Goal: Entertainment & Leisure: Consume media (video, audio)

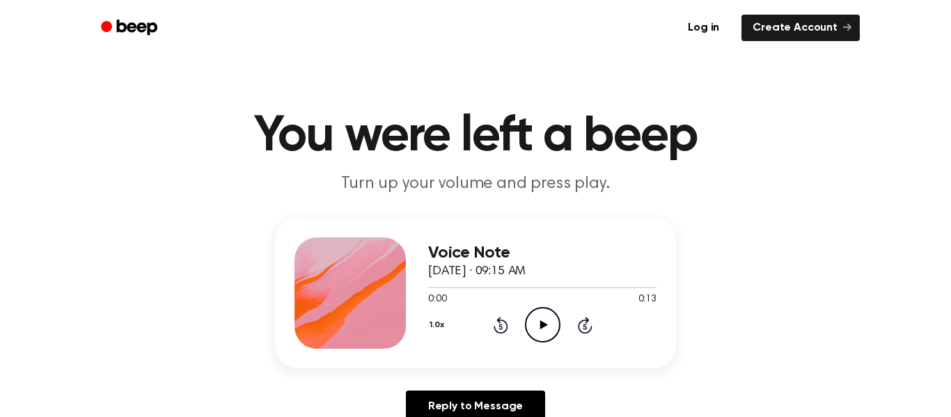
scroll to position [8, 0]
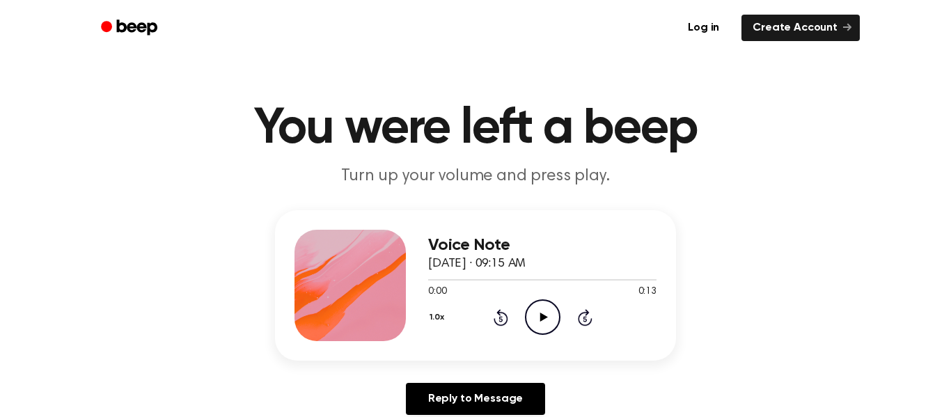
click at [545, 326] on icon "Play Audio" at bounding box center [543, 317] width 36 height 36
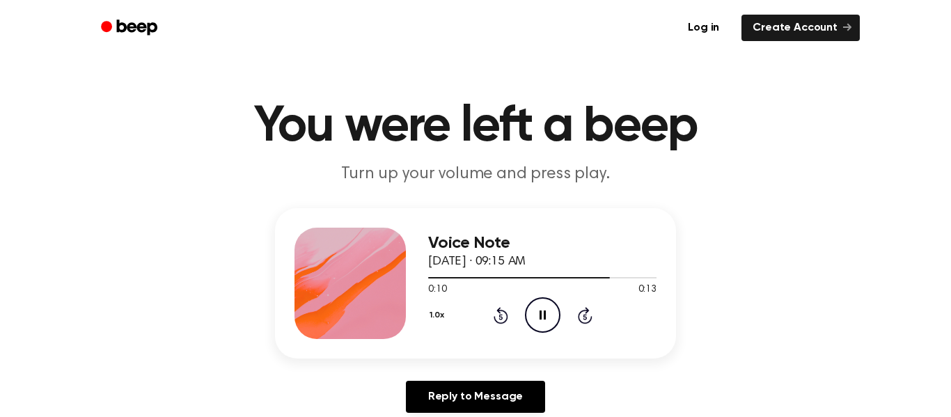
scroll to position [9, 0]
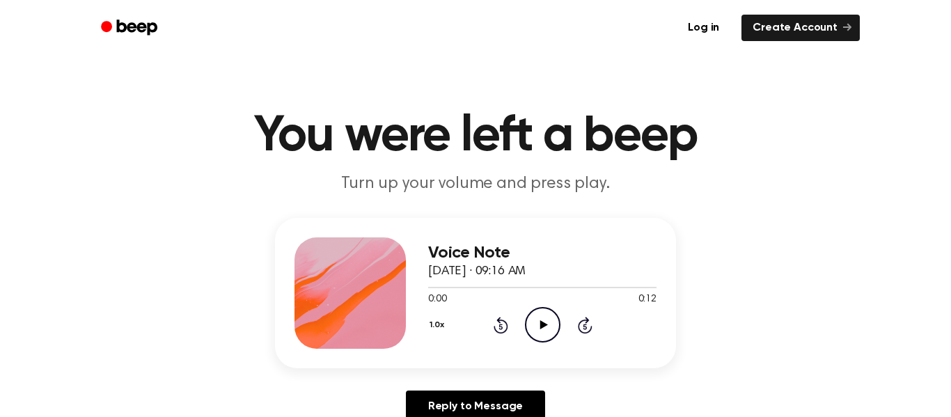
click at [545, 320] on icon "Play Audio" at bounding box center [543, 325] width 36 height 36
click at [538, 321] on icon "Play Audio" at bounding box center [543, 325] width 36 height 36
click at [545, 325] on icon at bounding box center [544, 324] width 8 height 9
click at [538, 319] on icon "Play Audio" at bounding box center [543, 325] width 36 height 36
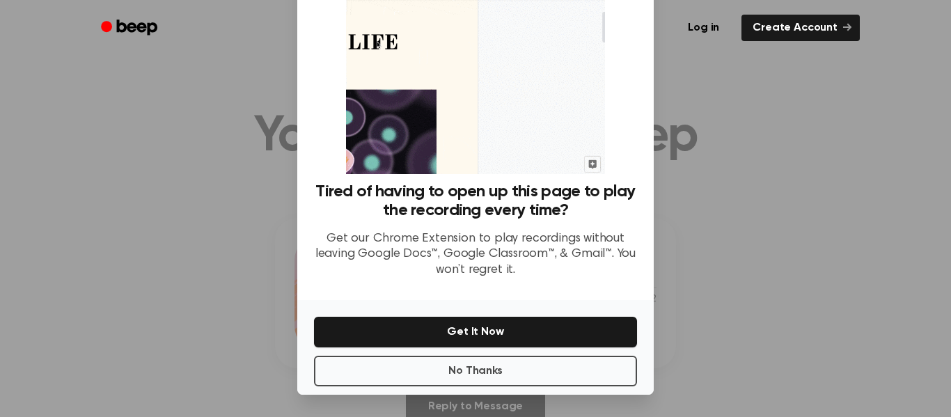
scroll to position [86, 0]
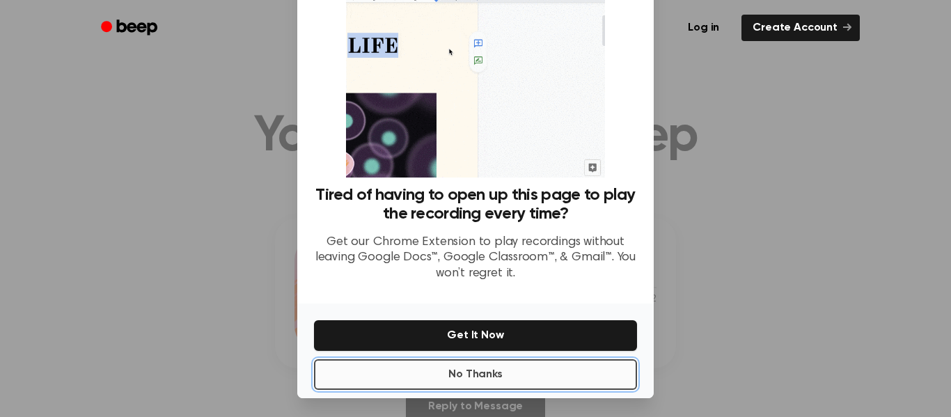
click at [516, 366] on button "No Thanks" at bounding box center [475, 374] width 323 height 31
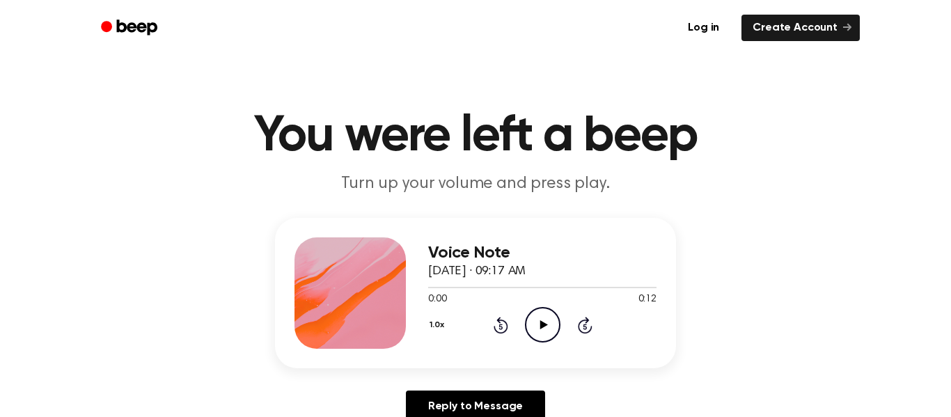
click at [540, 325] on icon at bounding box center [544, 324] width 8 height 9
click at [540, 327] on icon at bounding box center [544, 324] width 8 height 9
click at [535, 318] on icon "Play Audio" at bounding box center [543, 325] width 36 height 36
